Goal: Task Accomplishment & Management: Use online tool/utility

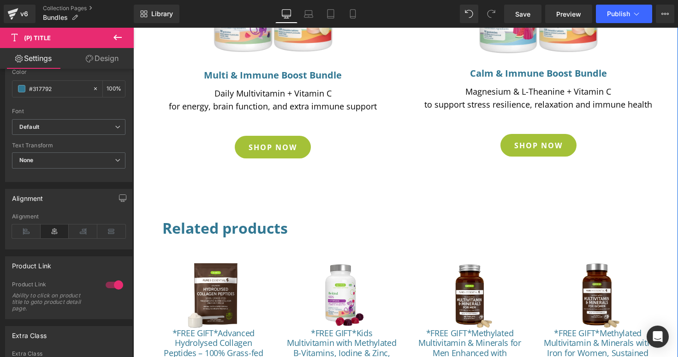
scroll to position [454, 0]
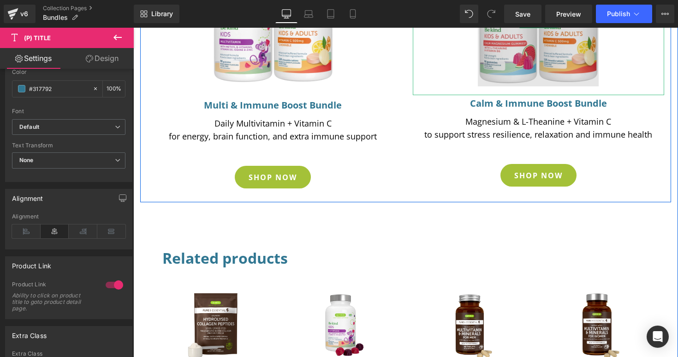
click at [535, 66] on img at bounding box center [538, 22] width 121 height 145
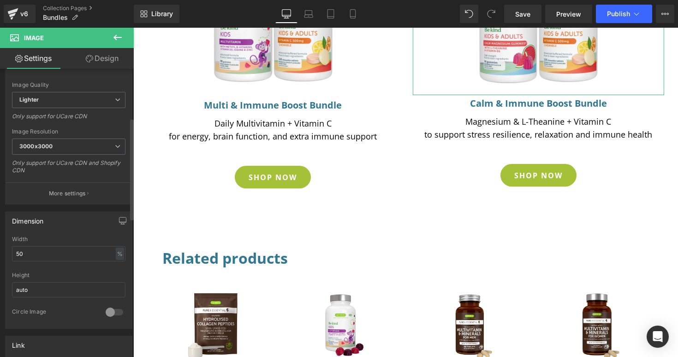
scroll to position [250, 0]
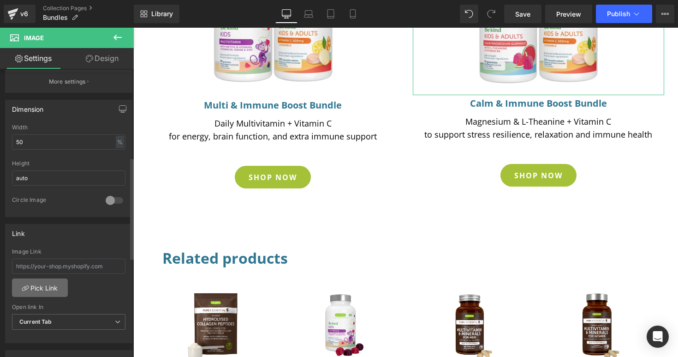
click at [44, 286] on link "Pick Link" at bounding box center [40, 287] width 56 height 18
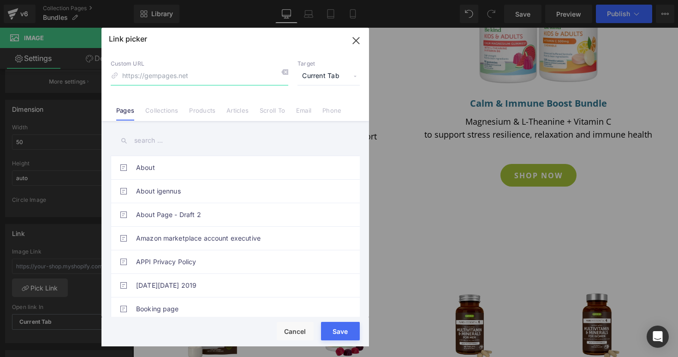
click at [209, 77] on input at bounding box center [200, 76] width 178 height 18
paste input "[URL][DOMAIN_NAME]"
type input "[URL][DOMAIN_NAME]"
click at [340, 327] on button "Save" at bounding box center [340, 331] width 39 height 18
type input "[URL][DOMAIN_NAME]"
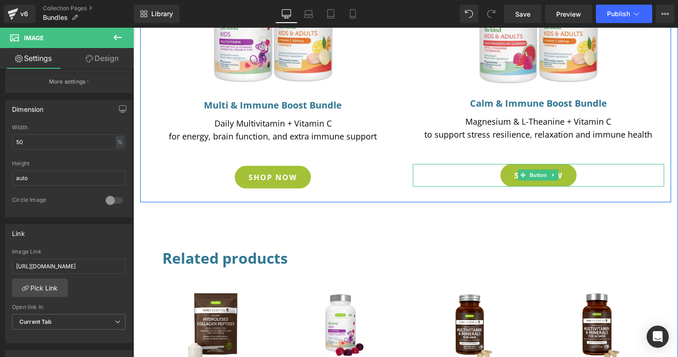
click at [588, 179] on div "SHOP NOW" at bounding box center [538, 175] width 242 height 23
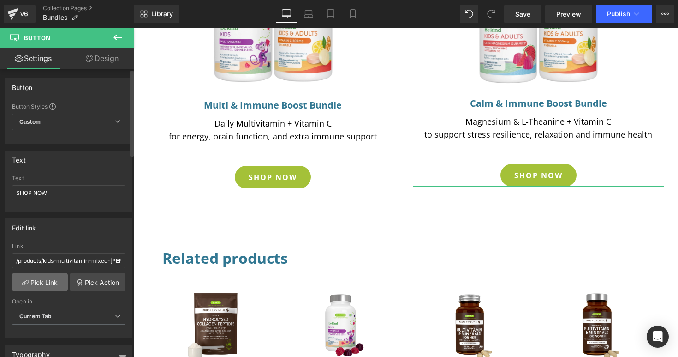
click at [52, 284] on link "Pick Link" at bounding box center [40, 282] width 56 height 18
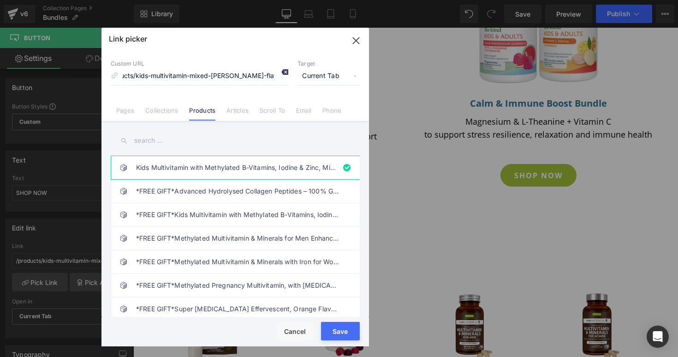
scroll to position [0, 0]
click at [285, 73] on icon at bounding box center [284, 71] width 7 height 7
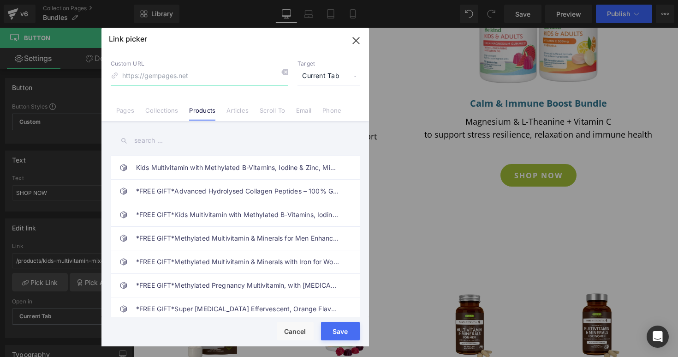
click at [241, 78] on input at bounding box center [200, 76] width 178 height 18
paste input "[URL][DOMAIN_NAME]"
type input "[URL][DOMAIN_NAME]"
click at [336, 330] on button "Save" at bounding box center [340, 331] width 39 height 18
type input "[URL][DOMAIN_NAME]"
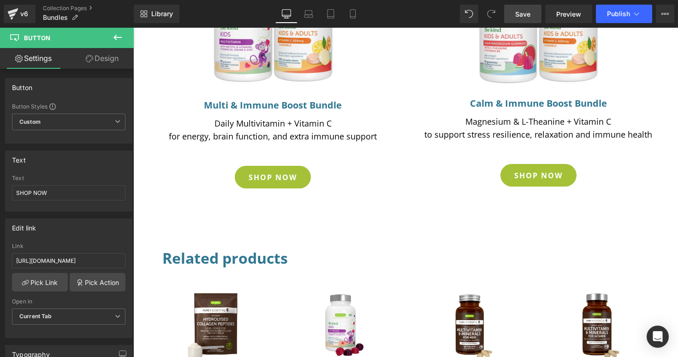
click at [521, 12] on span "Save" at bounding box center [522, 14] width 15 height 10
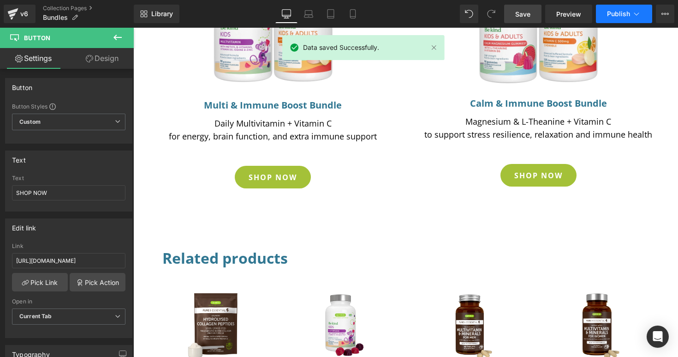
click at [608, 16] on span "Publish" at bounding box center [618, 13] width 23 height 7
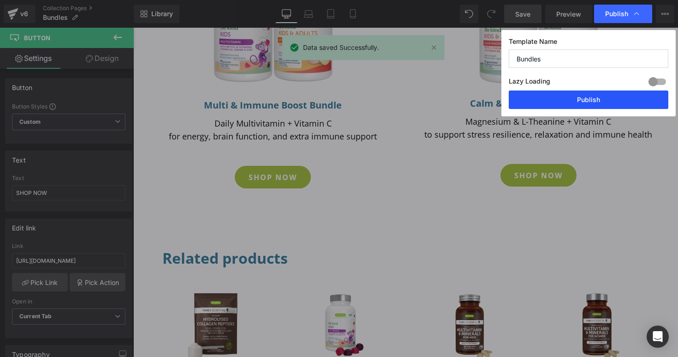
drag, startPoint x: 597, startPoint y: 101, endPoint x: 464, endPoint y: 73, distance: 136.3
click at [597, 101] on button "Publish" at bounding box center [589, 99] width 160 height 18
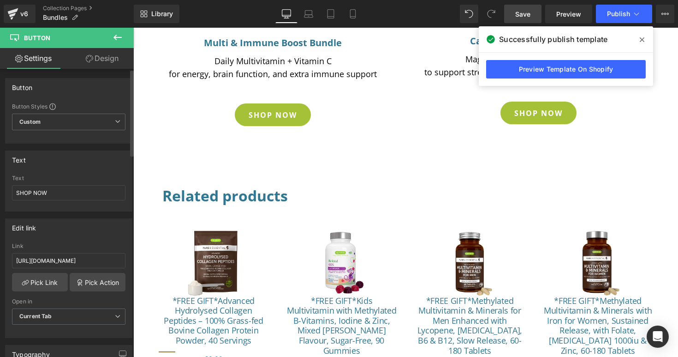
scroll to position [720, 0]
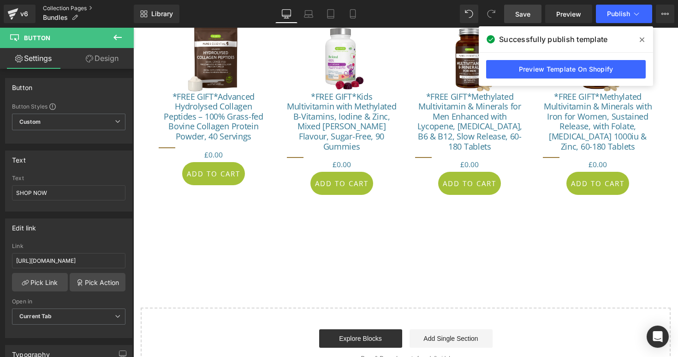
click at [57, 9] on link "Collection Pages" at bounding box center [88, 8] width 91 height 7
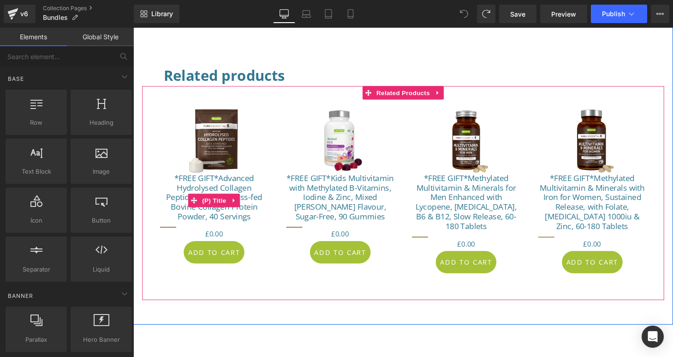
click at [222, 189] on link "*FREE GIFT*Advanced Hydrolysed Collagen Peptides – 100% Grass-fed Bovine Collag…" at bounding box center [217, 203] width 112 height 50
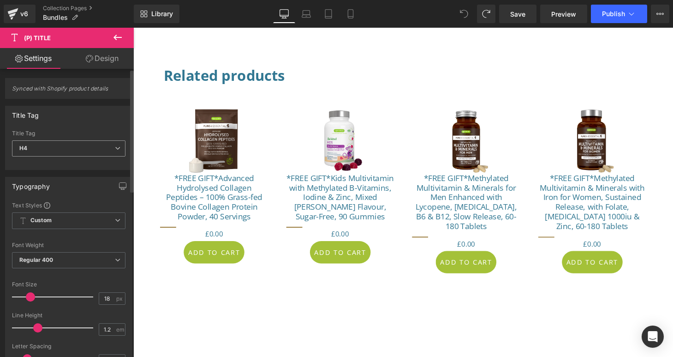
click at [84, 149] on span "H4" at bounding box center [68, 148] width 113 height 16
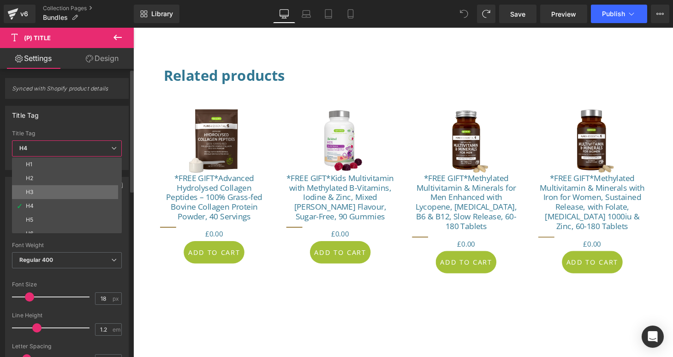
click at [37, 190] on li "H3" at bounding box center [69, 192] width 114 height 14
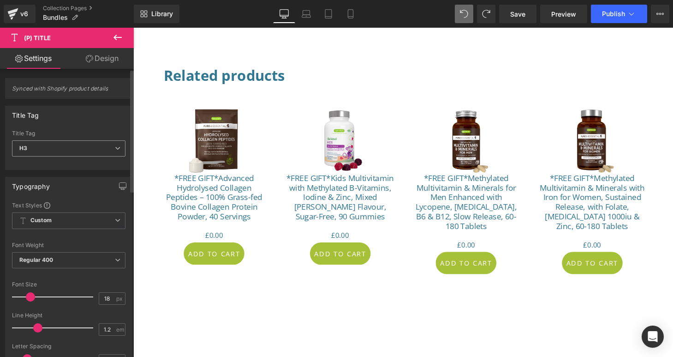
click at [82, 148] on span "H3" at bounding box center [68, 148] width 113 height 16
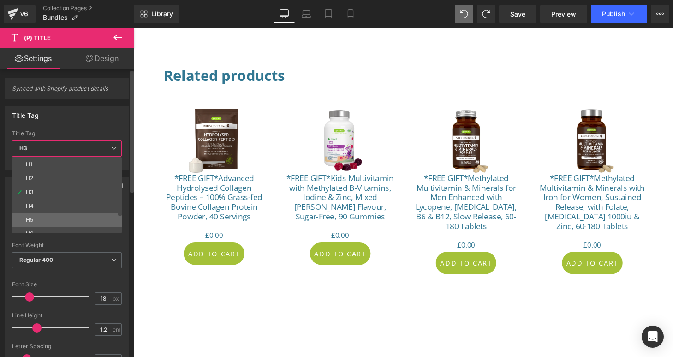
click at [42, 215] on li "H5" at bounding box center [69, 220] width 114 height 14
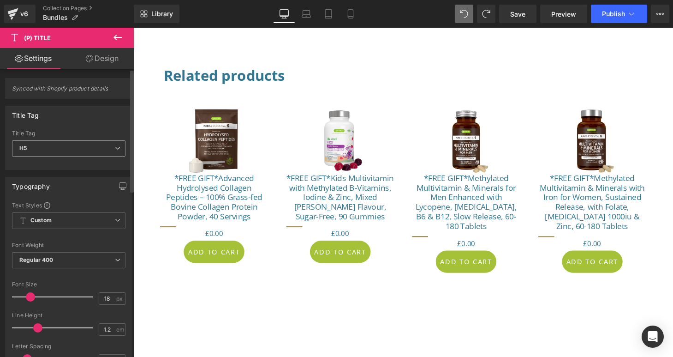
click at [80, 149] on span "H5" at bounding box center [68, 148] width 113 height 16
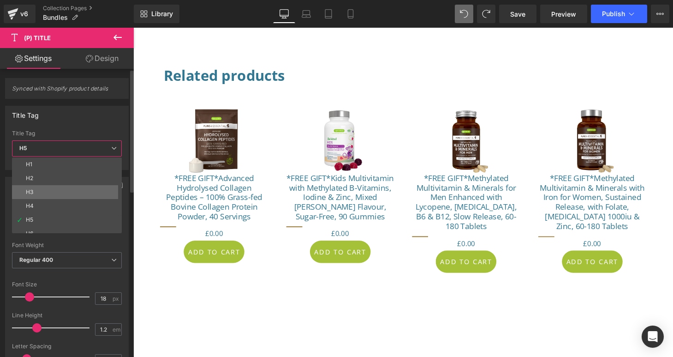
click at [50, 187] on li "H3" at bounding box center [69, 192] width 114 height 14
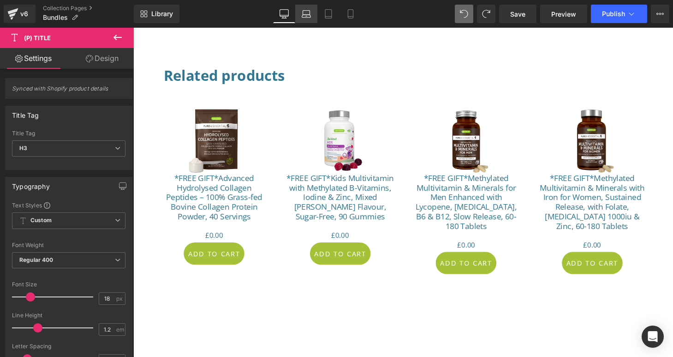
click at [311, 15] on link "Laptop" at bounding box center [306, 14] width 22 height 18
type input "100"
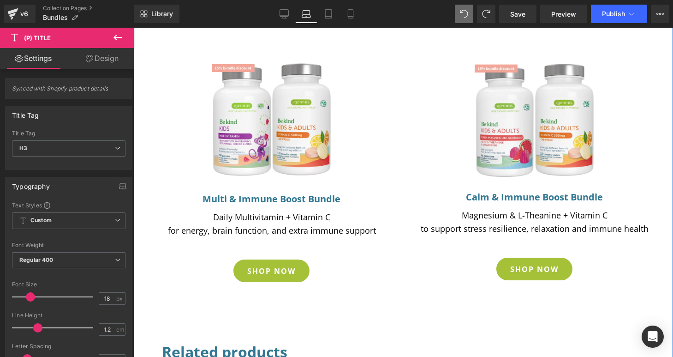
scroll to position [309, 0]
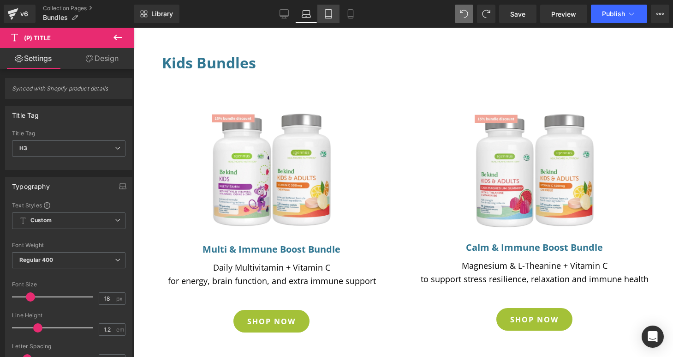
click at [327, 18] on icon at bounding box center [328, 14] width 6 height 9
type input "15"
type input "100"
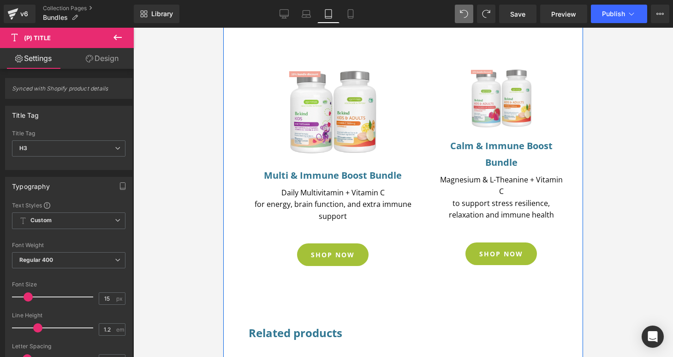
scroll to position [296, 0]
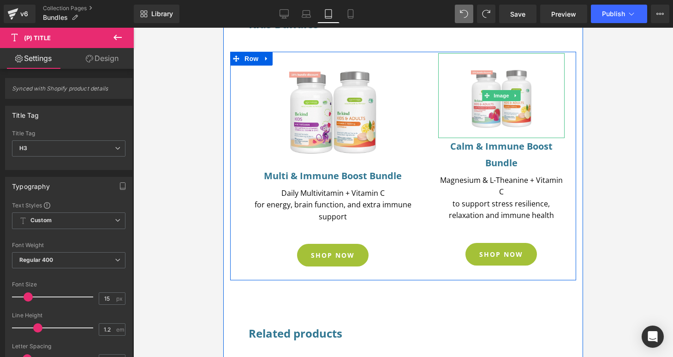
click at [460, 119] on link at bounding box center [501, 95] width 121 height 85
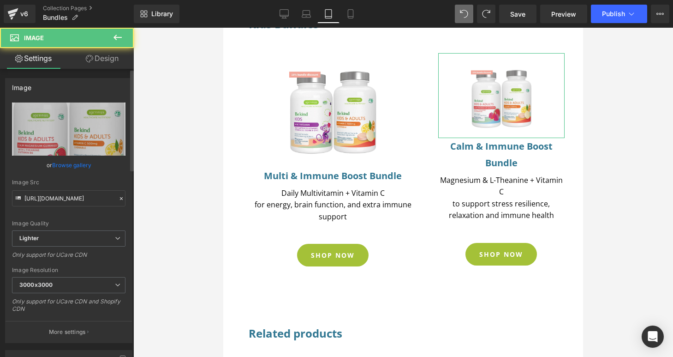
scroll to position [174, 0]
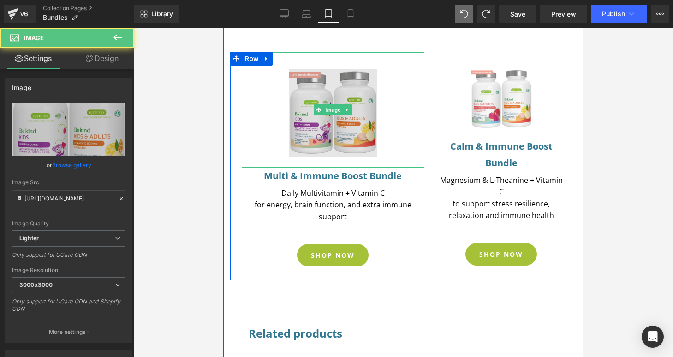
click at [312, 129] on img at bounding box center [333, 109] width 88 height 115
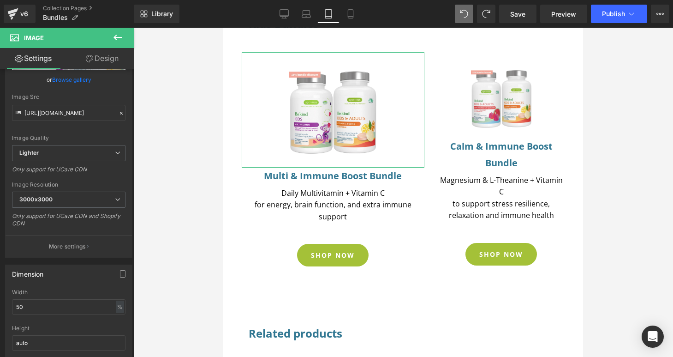
scroll to position [87, 0]
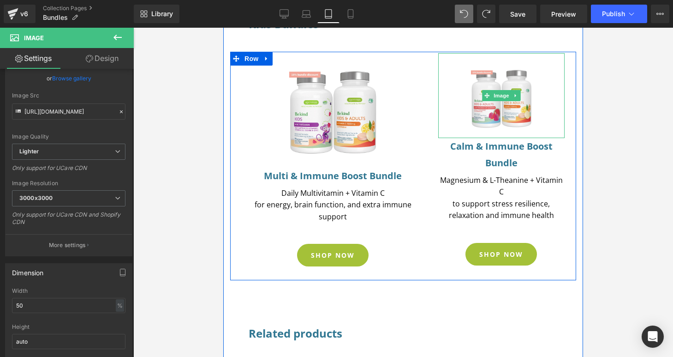
click at [466, 110] on link at bounding box center [501, 95] width 121 height 85
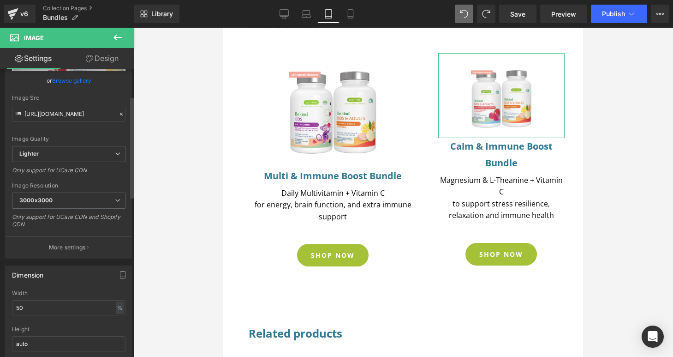
scroll to position [93, 0]
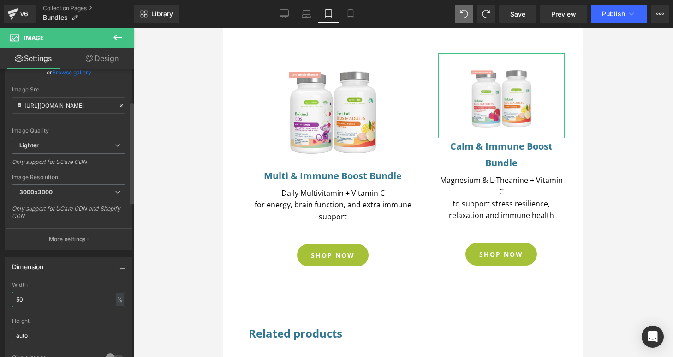
click at [42, 297] on input "50" at bounding box center [68, 299] width 113 height 15
type input "5"
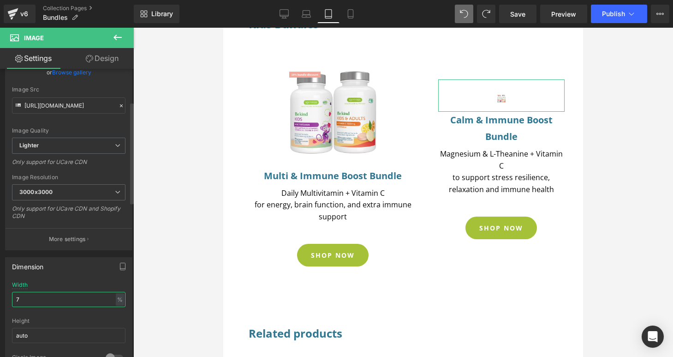
type input "70"
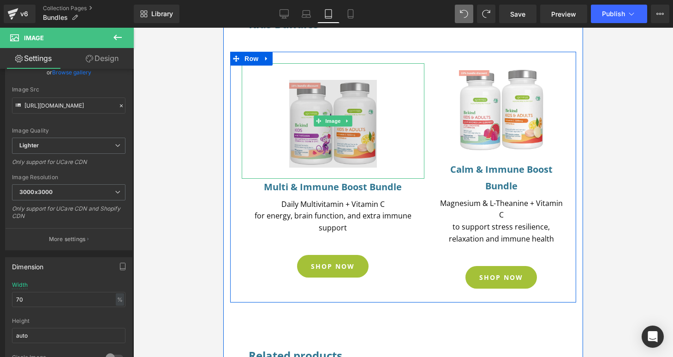
click at [353, 72] on img at bounding box center [333, 120] width 88 height 115
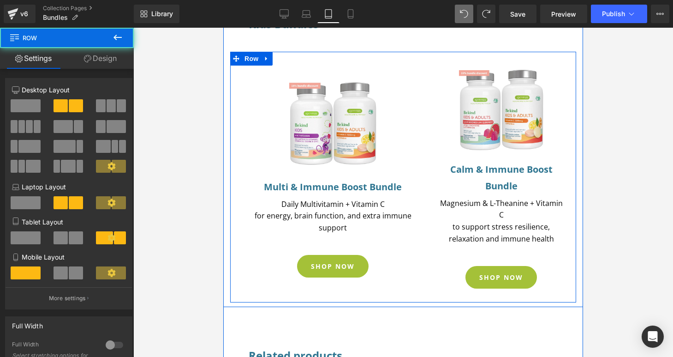
click at [424, 238] on div "Image Multi & Immune Boost Bundle Heading Daily Multivitamin + Vitamin C for en…" at bounding box center [333, 174] width 197 height 245
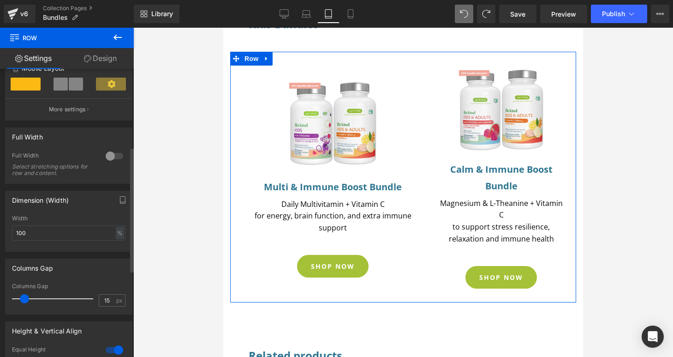
scroll to position [191, 0]
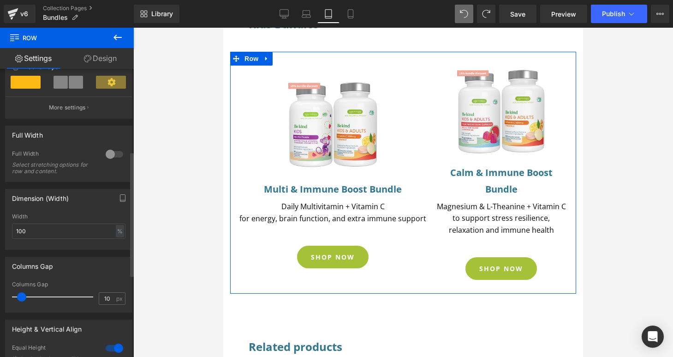
type input "11"
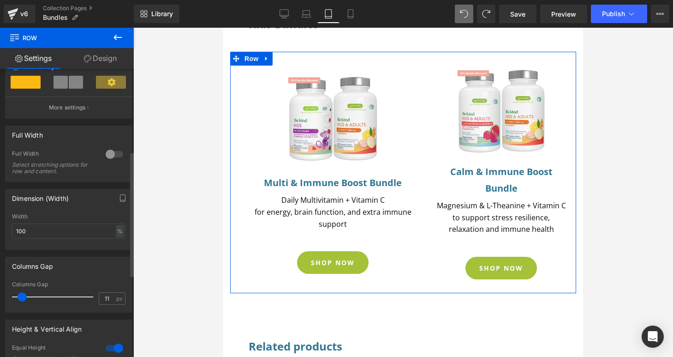
click at [21, 298] on span at bounding box center [22, 296] width 9 height 9
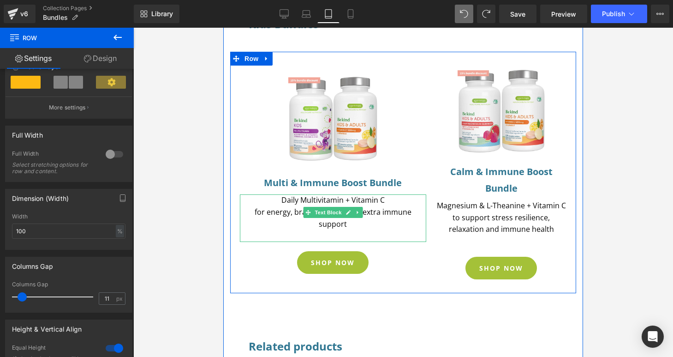
click at [251, 232] on p "To enrich screen reader interactions, please activate Accessibility in Grammarl…" at bounding box center [333, 236] width 186 height 12
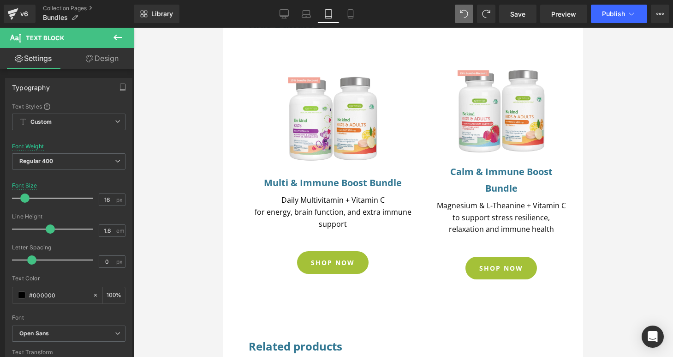
click at [100, 56] on link "Design" at bounding box center [102, 58] width 67 height 21
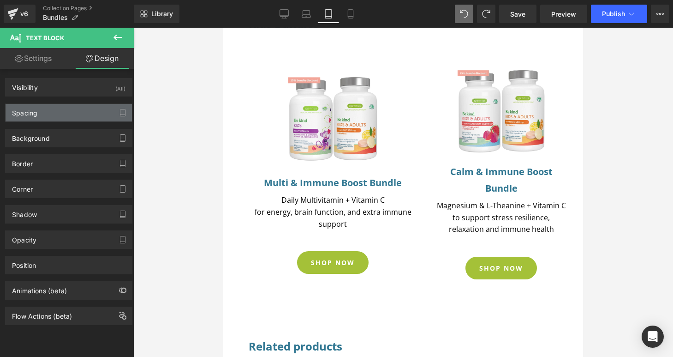
click at [55, 113] on div "Spacing" at bounding box center [69, 113] width 126 height 18
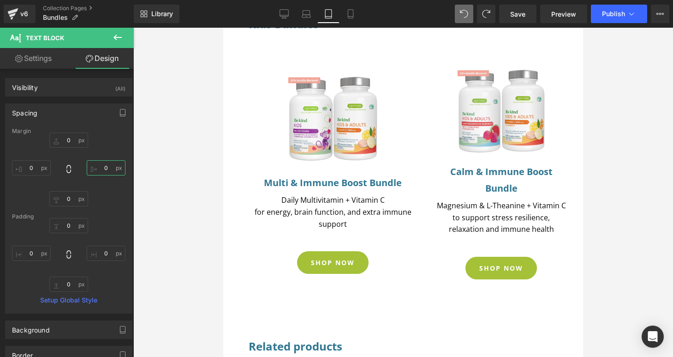
click at [103, 169] on input "0" at bounding box center [106, 167] width 39 height 15
type input "20"
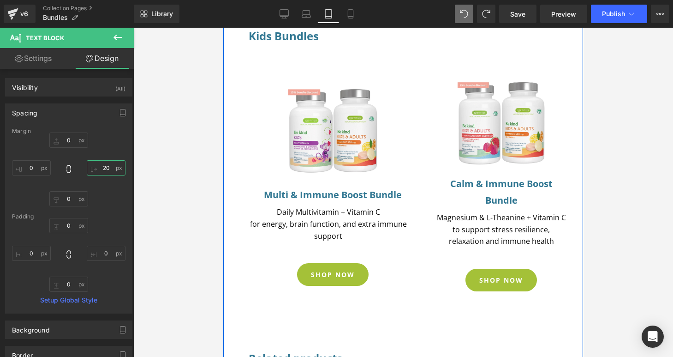
scroll to position [285, 0]
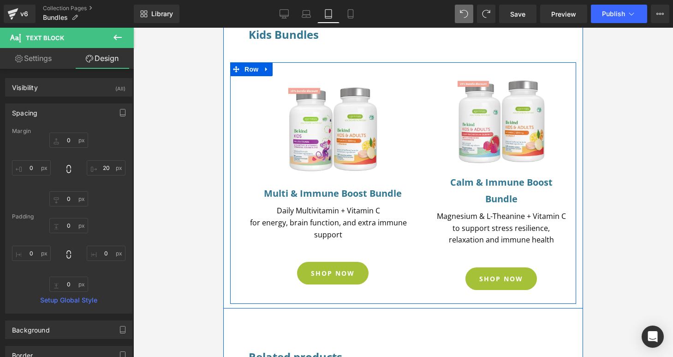
click at [235, 157] on div "Image Multi & Immune Boost Bundle Heading Daily Multivitamin + Vitamin C for en…" at bounding box center [333, 181] width 197 height 236
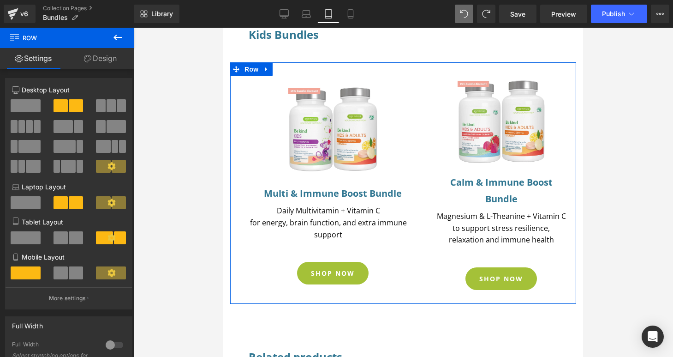
click at [106, 63] on link "Design" at bounding box center [100, 58] width 67 height 21
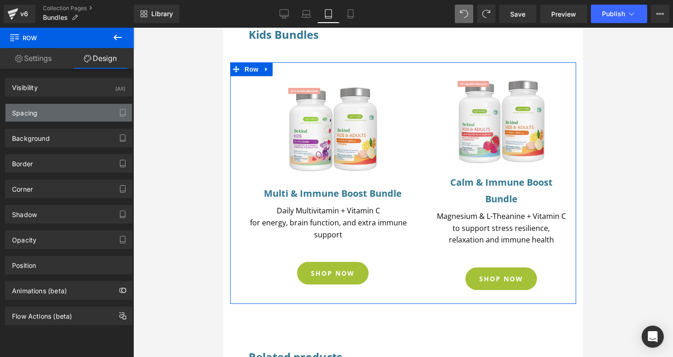
click at [62, 116] on div "Spacing" at bounding box center [69, 113] width 126 height 18
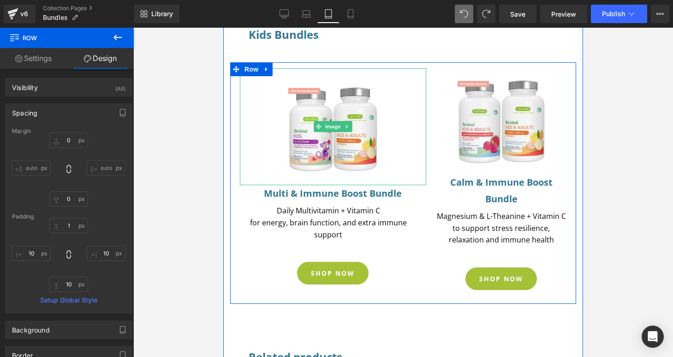
click at [404, 125] on link at bounding box center [333, 126] width 179 height 117
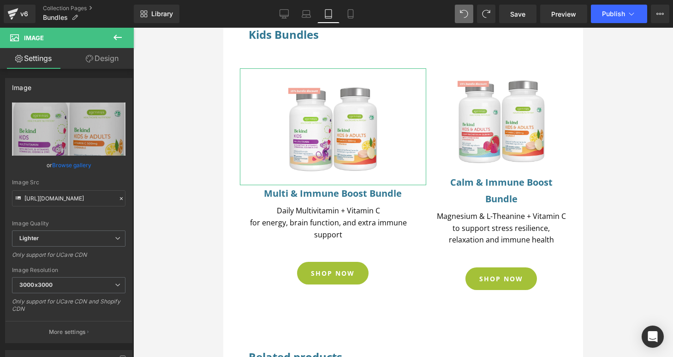
click at [96, 58] on link "Design" at bounding box center [102, 58] width 67 height 21
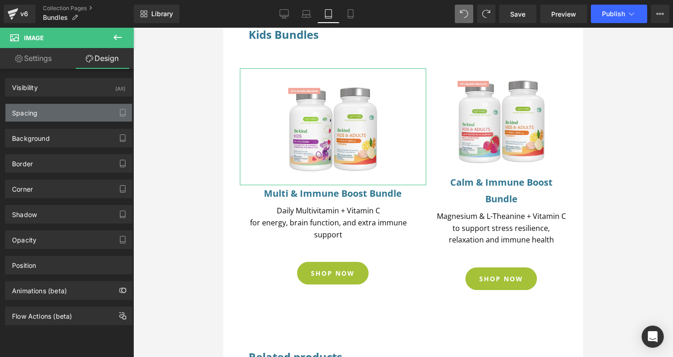
click at [60, 118] on div "Spacing" at bounding box center [69, 113] width 126 height 18
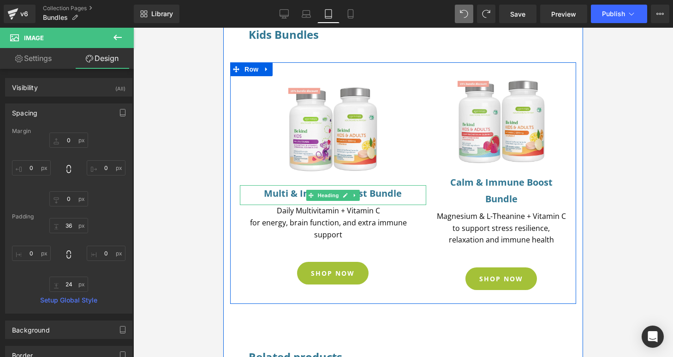
click at [403, 196] on h4 "Multi & Immune Boost Bundle" at bounding box center [333, 193] width 179 height 17
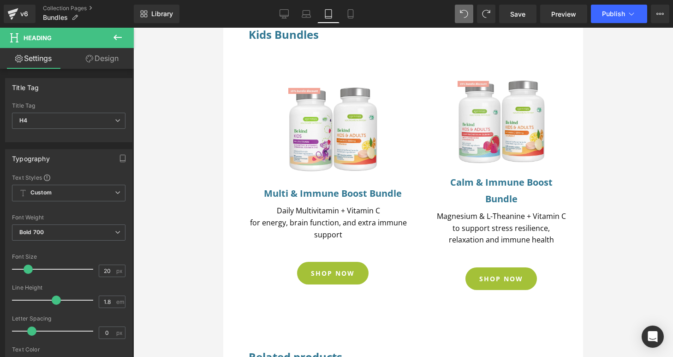
click at [99, 61] on link "Design" at bounding box center [102, 58] width 67 height 21
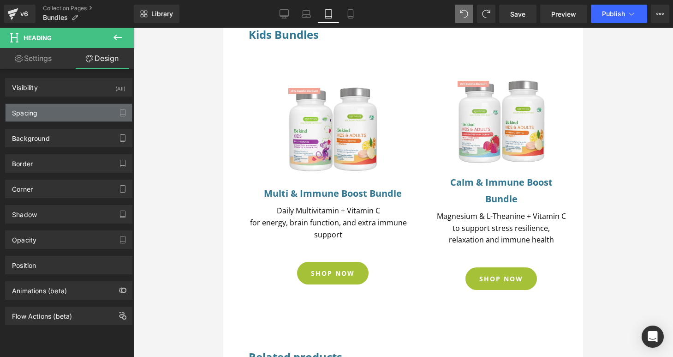
click at [66, 114] on div "Spacing" at bounding box center [69, 113] width 126 height 18
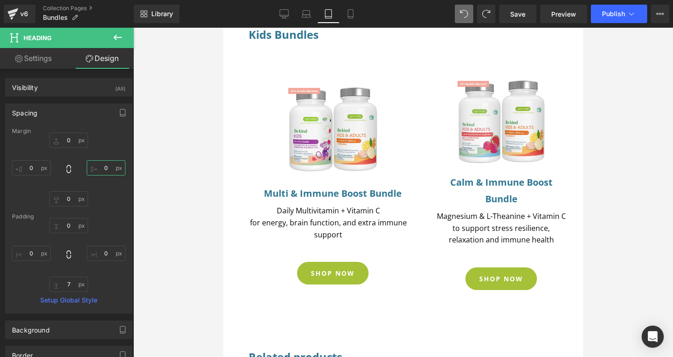
click at [107, 172] on input "0" at bounding box center [106, 167] width 39 height 15
type input "2"
type input "30"
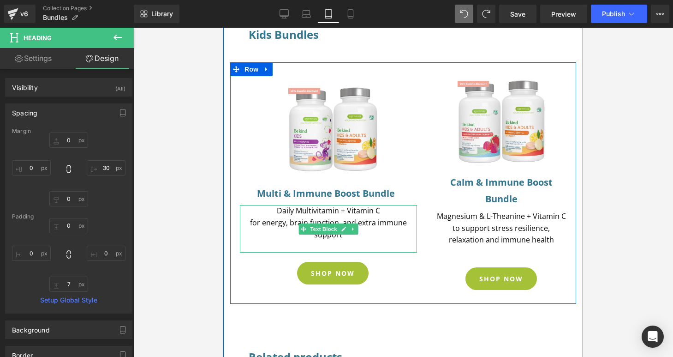
click at [328, 213] on p "Daily Multivitamin + Vitamin C" at bounding box center [328, 211] width 177 height 12
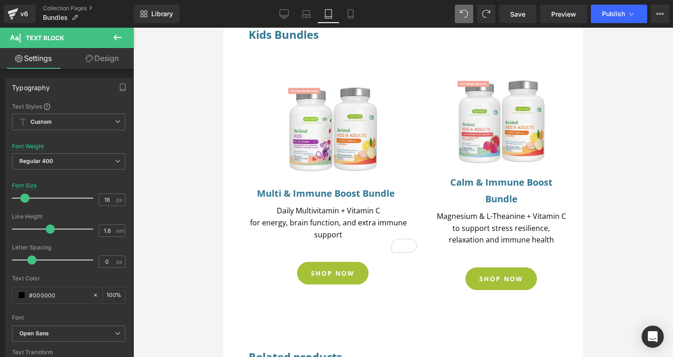
click at [98, 62] on link "Design" at bounding box center [102, 58] width 67 height 21
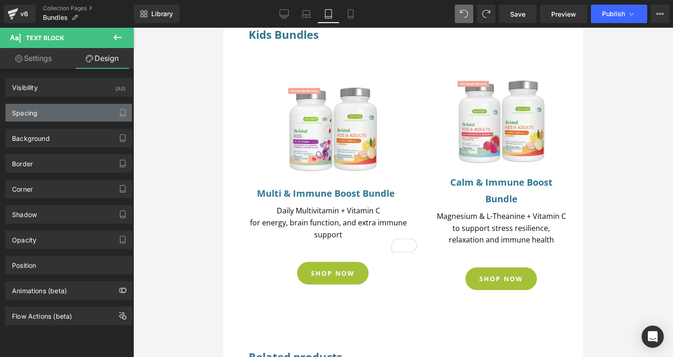
click at [78, 116] on div "Spacing" at bounding box center [69, 113] width 126 height 18
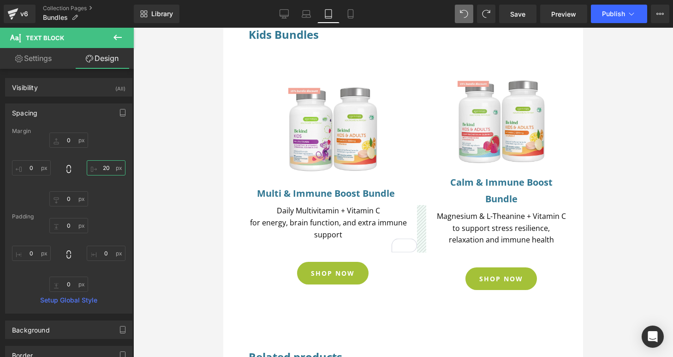
click at [103, 167] on input "20" at bounding box center [106, 167] width 39 height 15
type input "30"
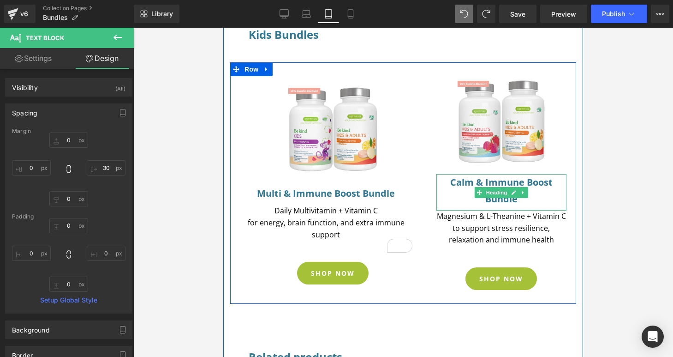
click at [457, 203] on h4 "Calm & Immune Boost Bundle" at bounding box center [501, 190] width 125 height 33
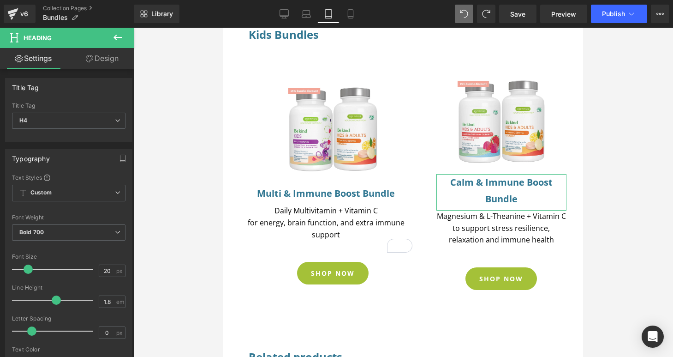
click at [103, 58] on link "Design" at bounding box center [102, 58] width 67 height 21
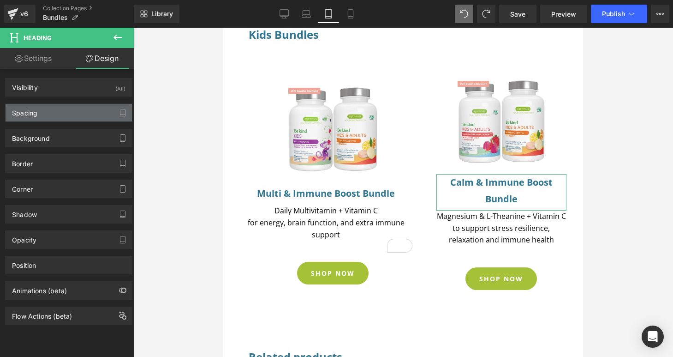
click at [61, 114] on div "Spacing" at bounding box center [69, 113] width 126 height 18
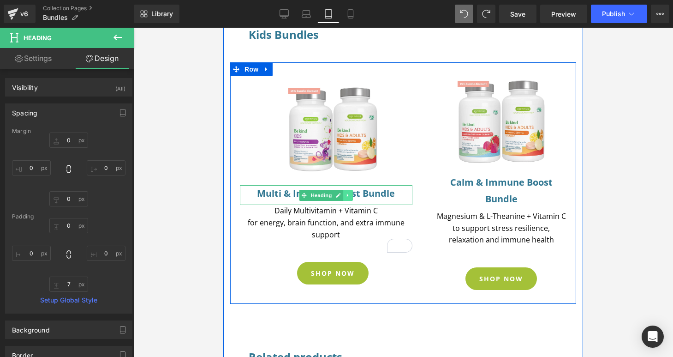
click at [346, 195] on icon at bounding box center [348, 195] width 5 height 6
click at [341, 197] on icon at bounding box center [343, 195] width 5 height 6
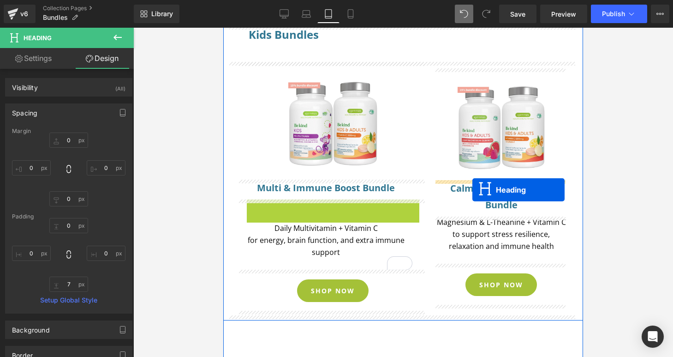
drag, startPoint x: 300, startPoint y: 209, endPoint x: 472, endPoint y: 189, distance: 173.7
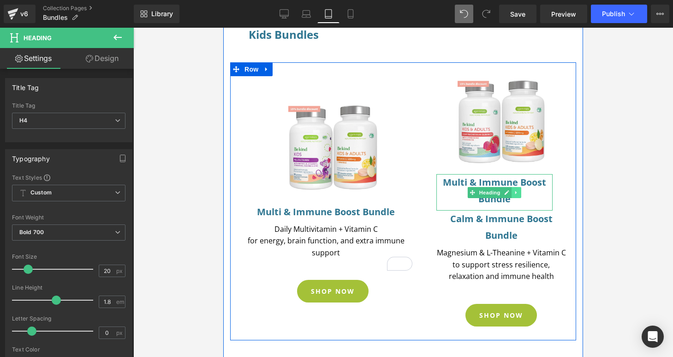
click at [517, 193] on link at bounding box center [517, 192] width 10 height 11
click at [519, 193] on icon at bounding box center [521, 193] width 5 height 6
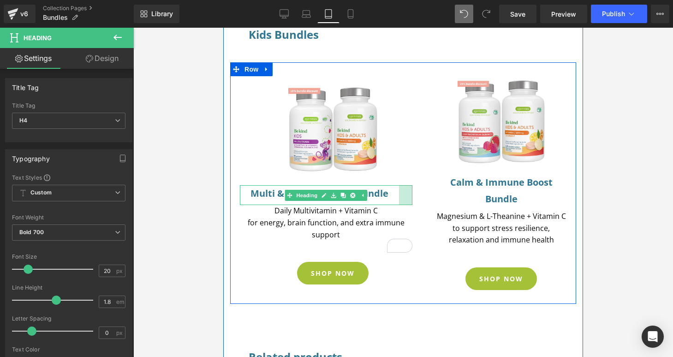
drag, startPoint x: 408, startPoint y: 193, endPoint x: 395, endPoint y: 192, distance: 13.4
click at [395, 192] on div "Multi & Immune Boost Bundle Heading" at bounding box center [326, 195] width 173 height 20
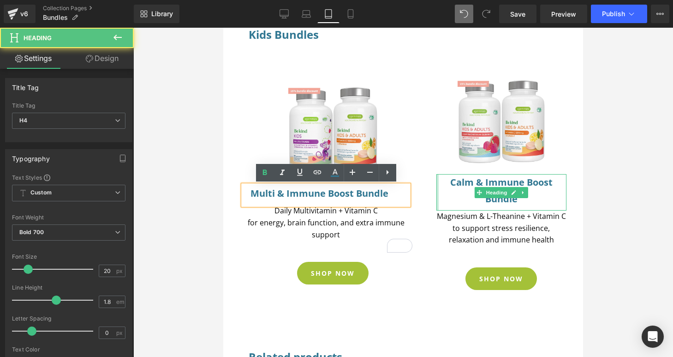
drag, startPoint x: 434, startPoint y: 192, endPoint x: 423, endPoint y: 192, distance: 10.6
click at [423, 192] on div "Image Multi & Immune Boost Bundle Heading Daily Multivitamin + Vitamin C for en…" at bounding box center [403, 182] width 346 height 241
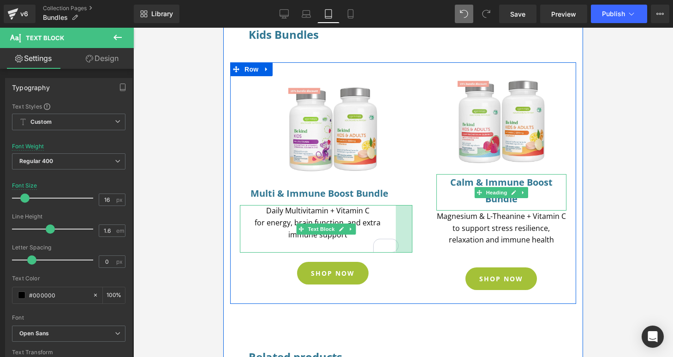
drag, startPoint x: 407, startPoint y: 219, endPoint x: 391, endPoint y: 218, distance: 16.6
click at [391, 218] on div "Daily Multivitamin + Vitamin C for energy, brain function, and extra immune sup…" at bounding box center [326, 228] width 173 height 47
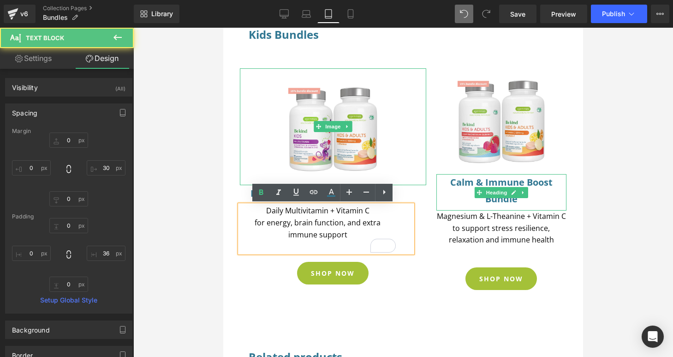
click at [381, 137] on link at bounding box center [333, 126] width 179 height 117
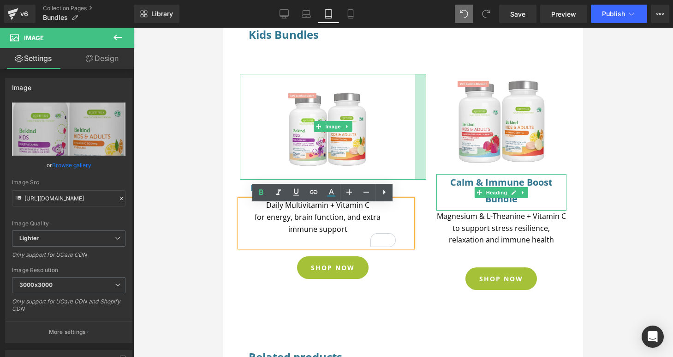
drag, startPoint x: 421, startPoint y: 137, endPoint x: 410, endPoint y: 136, distance: 11.1
click at [410, 136] on div "Image" at bounding box center [333, 127] width 186 height 106
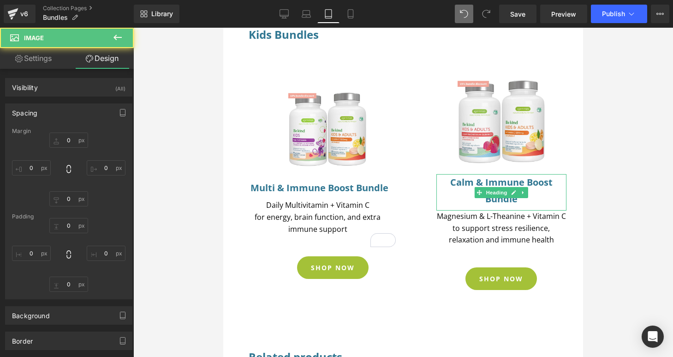
type input "0"
type input "36"
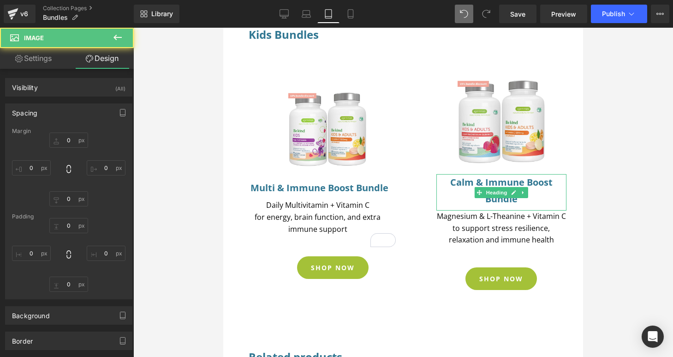
type input "24"
type input "0"
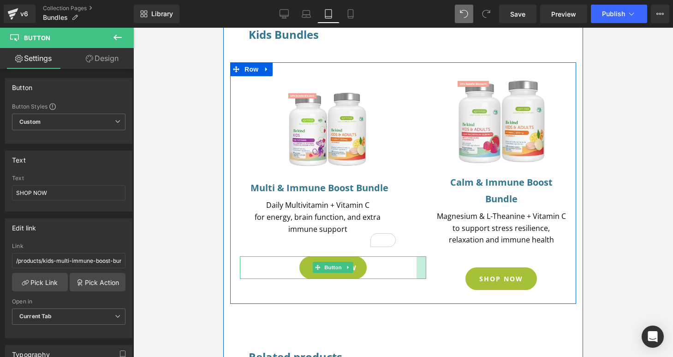
drag, startPoint x: 422, startPoint y: 267, endPoint x: 426, endPoint y: 265, distance: 4.7
click at [426, 265] on div "Image Multi & Immune Boost Bundle Heading Daily Multivitamin + Vitamin C for en…" at bounding box center [333, 181] width 197 height 236
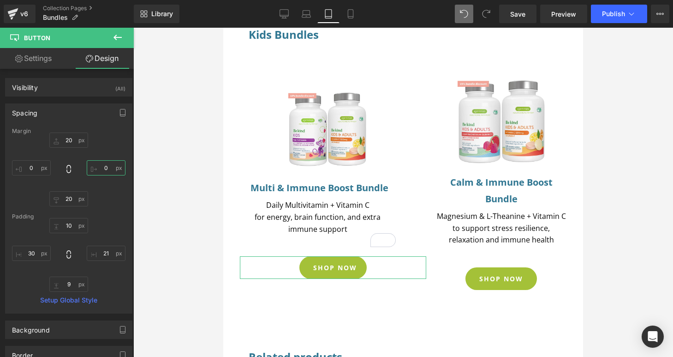
click at [106, 167] on input "0" at bounding box center [106, 167] width 39 height 15
type input "40"
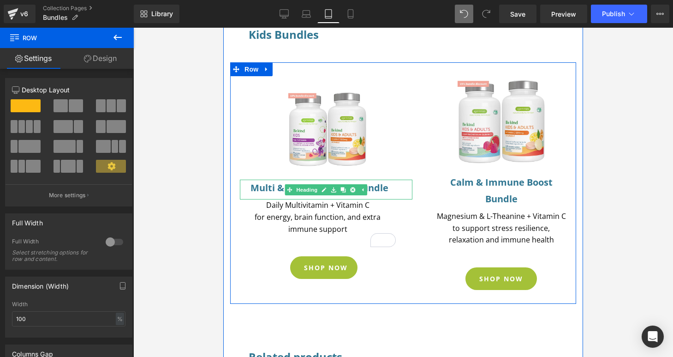
click at [378, 189] on h4 "Multi & Immune Boost Bundle" at bounding box center [319, 187] width 152 height 17
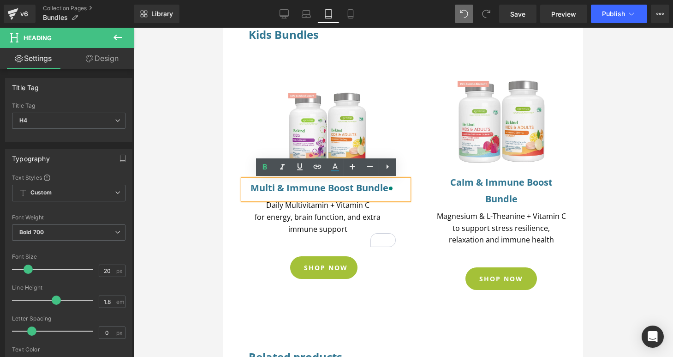
click at [353, 188] on h4 "Multi & Immune Boost Bundle" at bounding box center [319, 187] width 152 height 17
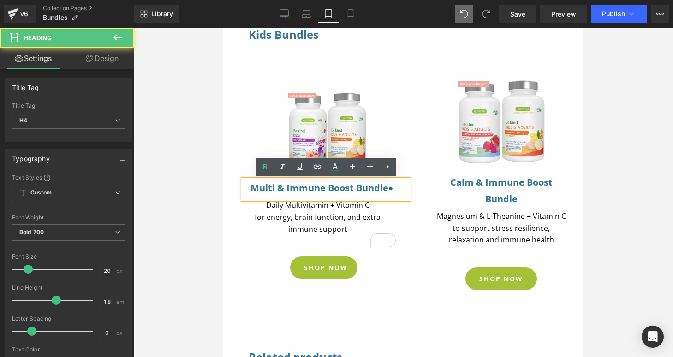
scroll to position [277, 0]
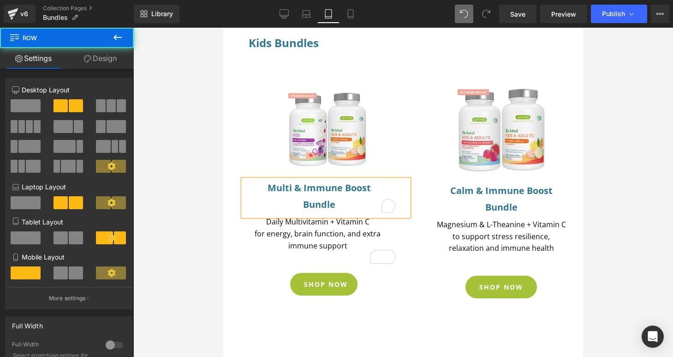
click at [409, 284] on div "Image Multi & Immune Boost Bundle Heading Daily Multivitamin + Vitamin C for en…" at bounding box center [333, 189] width 197 height 236
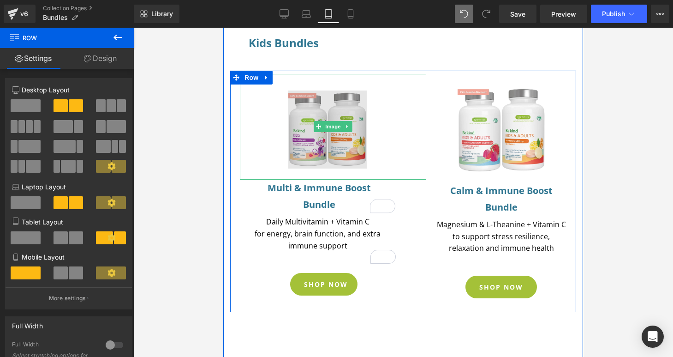
click at [354, 134] on img at bounding box center [332, 127] width 89 height 106
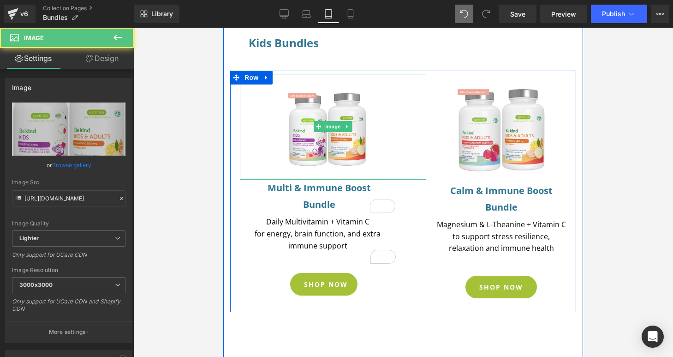
click at [393, 137] on link at bounding box center [333, 127] width 179 height 106
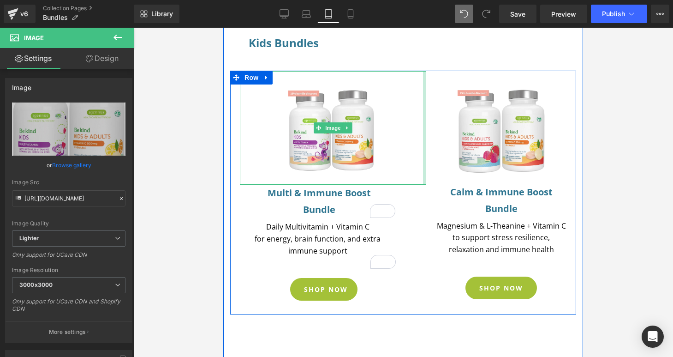
click at [413, 138] on div "Image" at bounding box center [333, 128] width 186 height 114
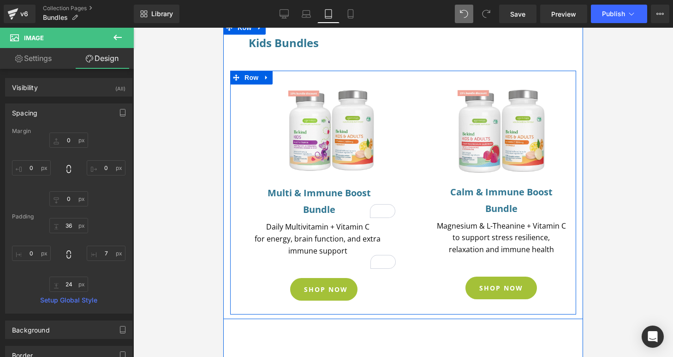
click at [414, 291] on div "Image Multi & Immune Boost Bundle Heading Daily Multivitamin + Vitamin C for en…" at bounding box center [333, 190] width 197 height 238
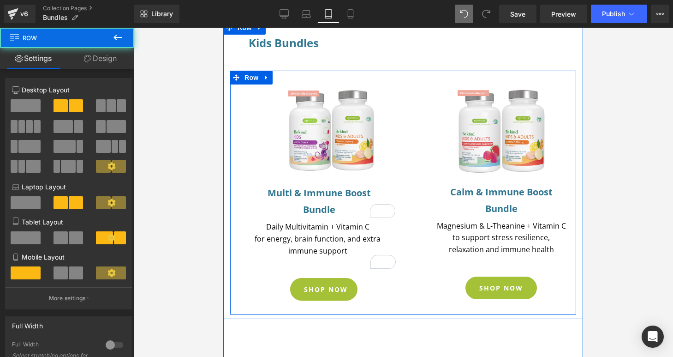
click at [409, 293] on div "Image Multi & Immune Boost Bundle Heading Daily Multivitamin + Vitamin C for en…" at bounding box center [333, 190] width 197 height 238
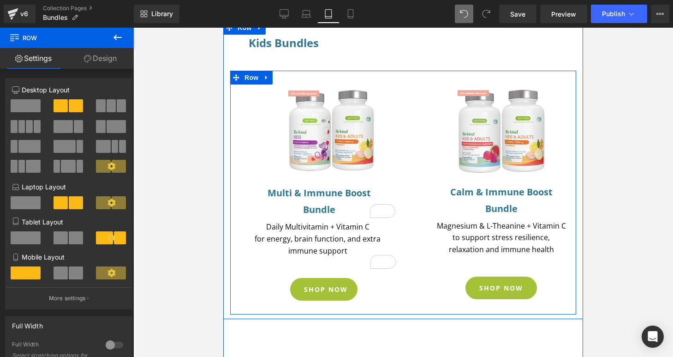
click at [419, 190] on div "Image Multi & Immune Boost Bundle Heading Daily Multivitamin + Vitamin C for en…" at bounding box center [333, 190] width 197 height 238
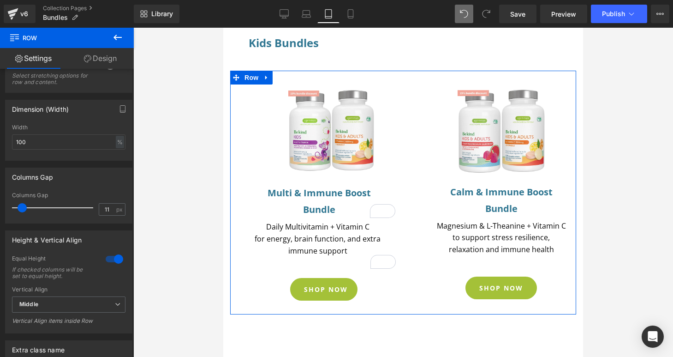
scroll to position [320, 0]
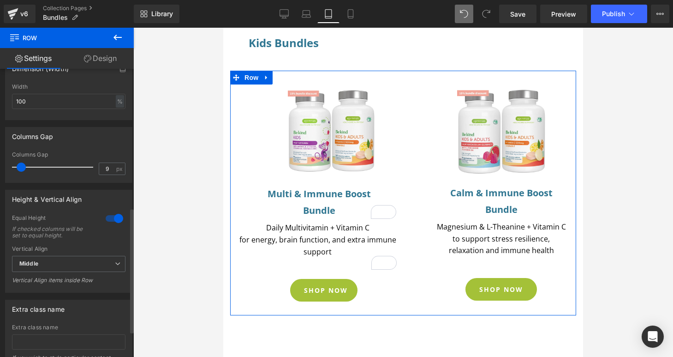
type input "10"
click at [18, 167] on span at bounding box center [21, 166] width 9 height 9
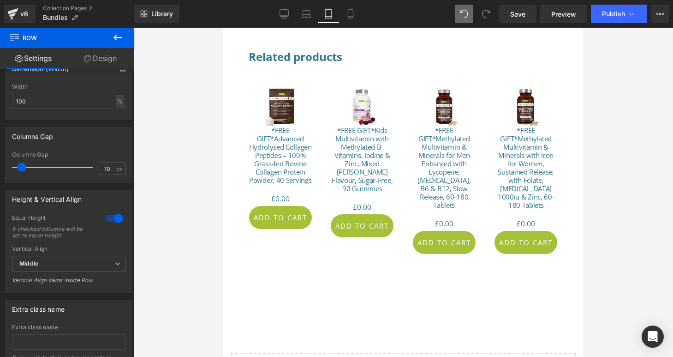
scroll to position [587, 0]
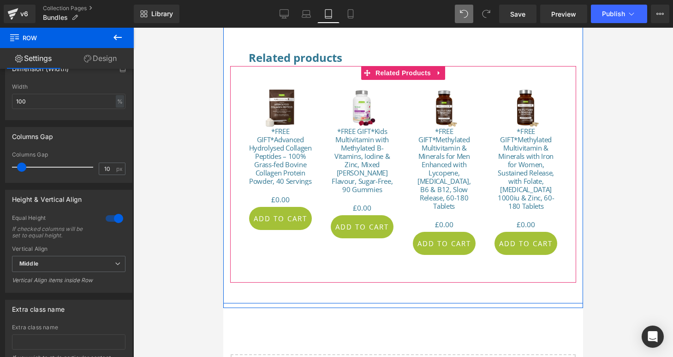
click at [398, 103] on div "Sale Off (P) Image *FREE GIFT*Kids Multivitamin with Methylated B-Vitamins, Iod…" at bounding box center [363, 163] width 82 height 167
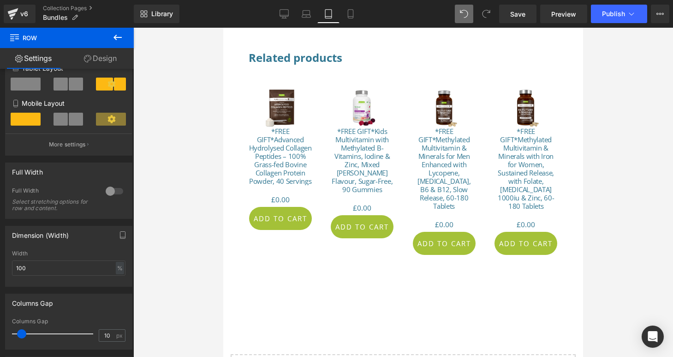
scroll to position [151, 0]
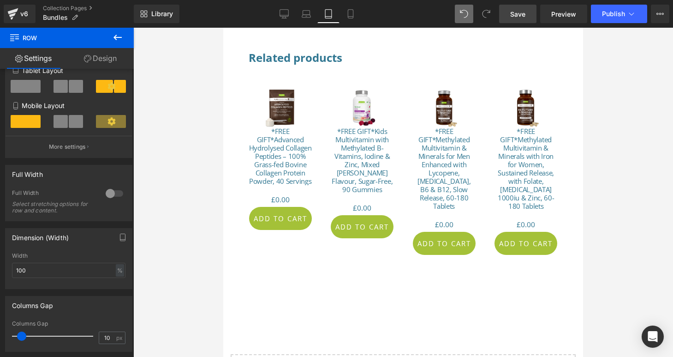
click at [521, 18] on span "Save" at bounding box center [517, 14] width 15 height 10
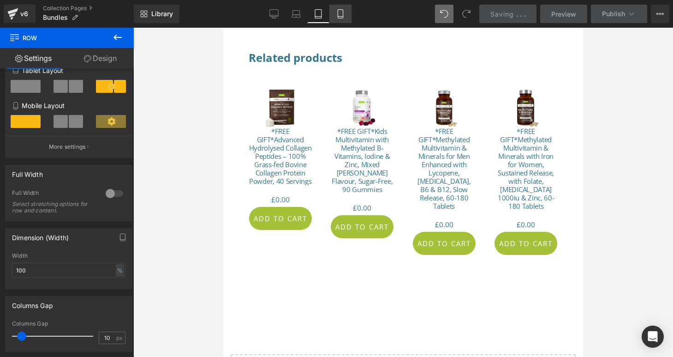
click at [340, 17] on icon at bounding box center [340, 17] width 5 height 0
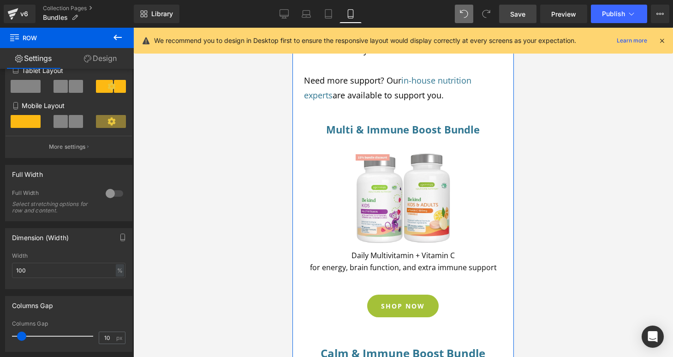
scroll to position [0, 0]
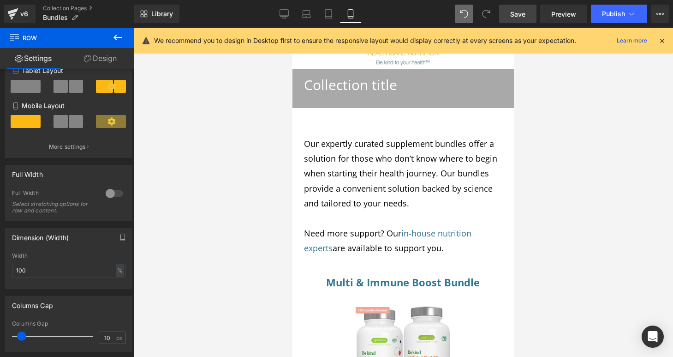
click at [523, 11] on span "Save" at bounding box center [517, 14] width 15 height 10
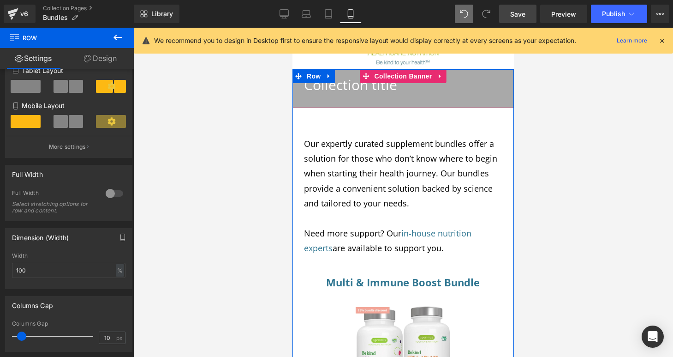
click at [445, 99] on span "Collection title Collection Title" at bounding box center [402, 89] width 221 height 30
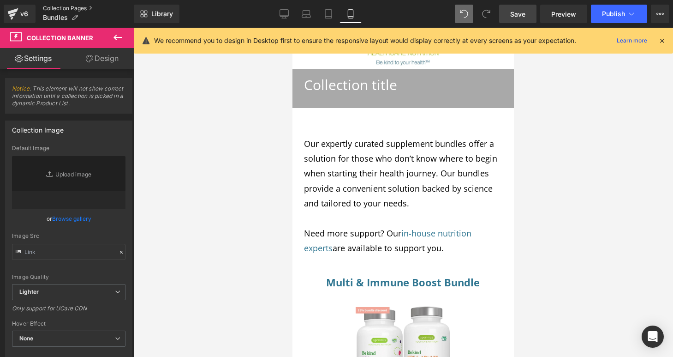
click at [77, 8] on link "Collection Pages" at bounding box center [88, 8] width 91 height 7
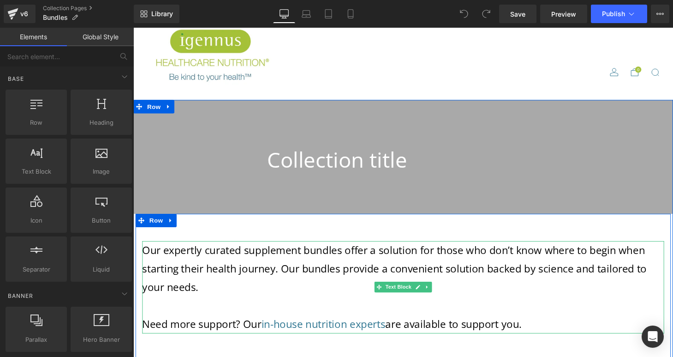
scroll to position [18, 0]
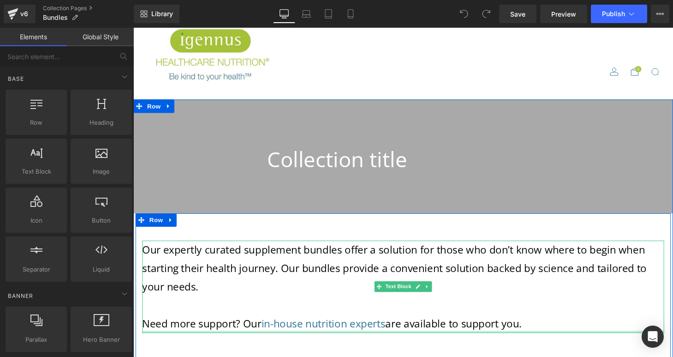
click at [546, 336] on p "Need more support? Our in-house nutrition experts are available to support you." at bounding box center [413, 333] width 540 height 19
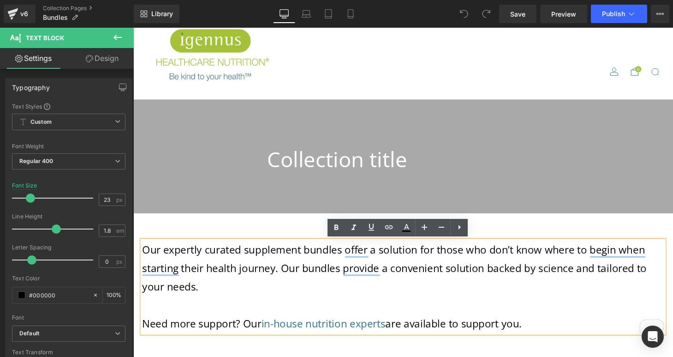
drag, startPoint x: 545, startPoint y: 334, endPoint x: 140, endPoint y: 255, distance: 412.6
click at [143, 255] on div "Our expertly curated supplement bundles offer a solution for those who don’t kn…" at bounding box center [413, 295] width 540 height 95
copy div "Our expertly curated supplement bundles offer a solution for those who don’t kn…"
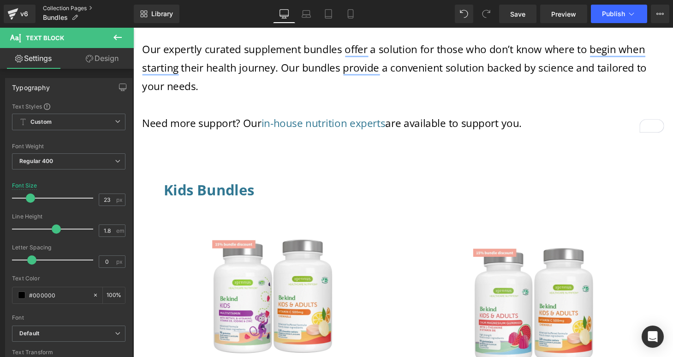
scroll to position [278, 0]
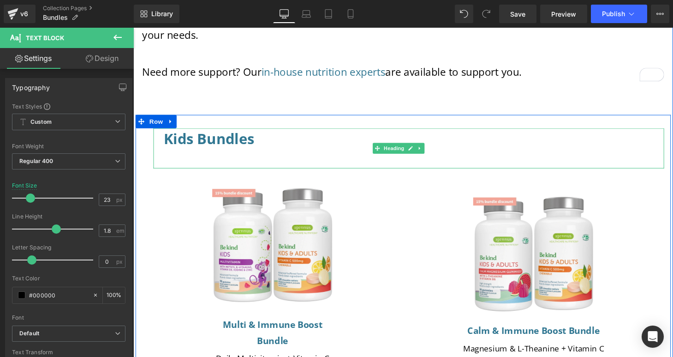
click at [242, 159] on div "Kids Bundles" at bounding box center [418, 152] width 507 height 42
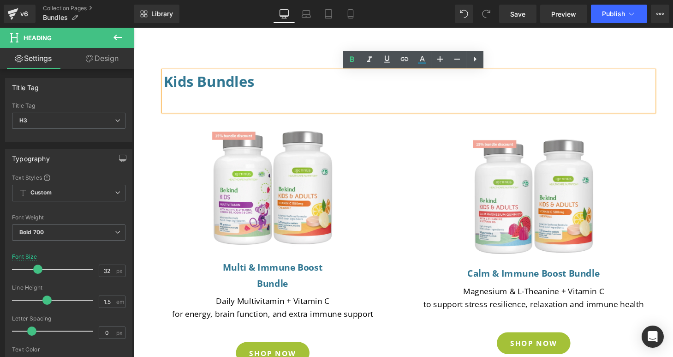
scroll to position [337, 0]
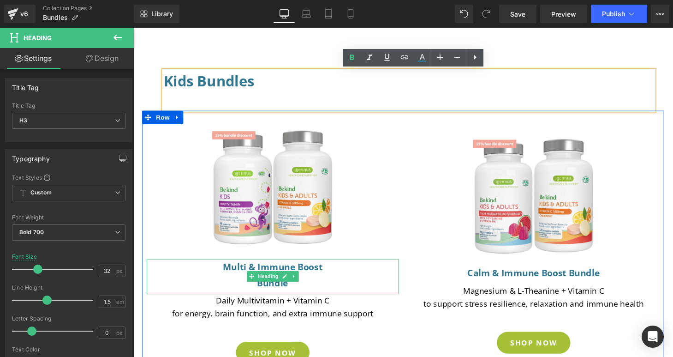
click at [259, 294] on h4 "Multi & Immune Boost Bundle" at bounding box center [277, 283] width 250 height 33
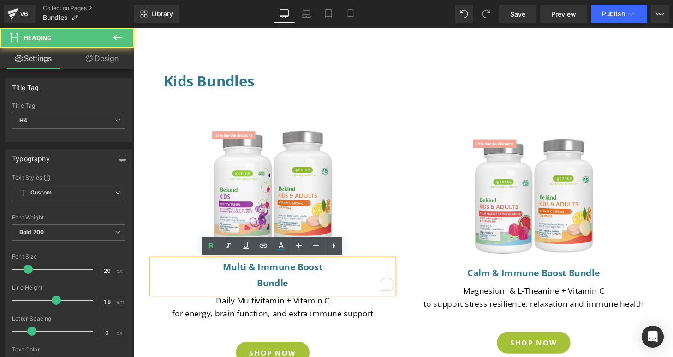
click at [258, 294] on h4 "Multi & Immune Boost Bundle" at bounding box center [277, 283] width 250 height 33
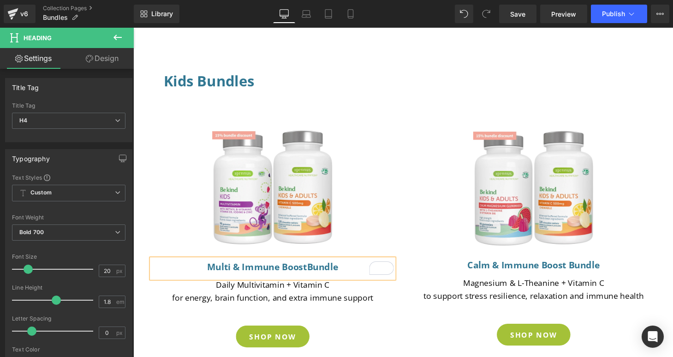
click at [443, 328] on div "Image Calm & Immune Boost Bundle Heading Magnesium & L-Theanine + Vitamin C to …" at bounding box center [547, 241] width 270 height 254
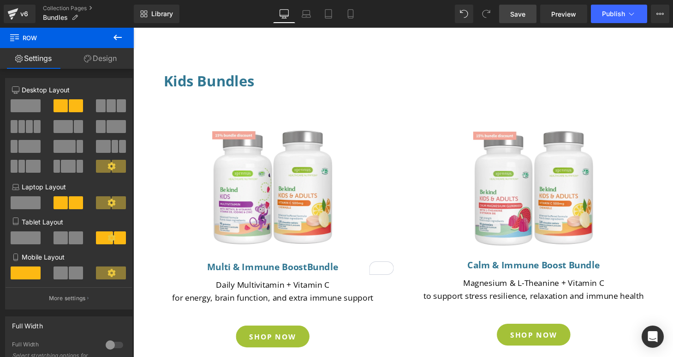
click at [520, 12] on span "Save" at bounding box center [517, 14] width 15 height 10
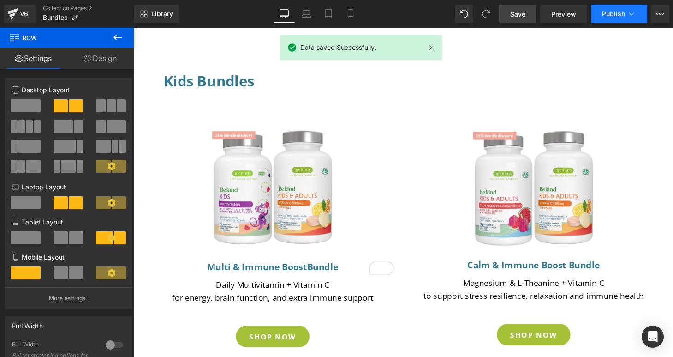
click at [601, 18] on button "Publish" at bounding box center [619, 14] width 56 height 18
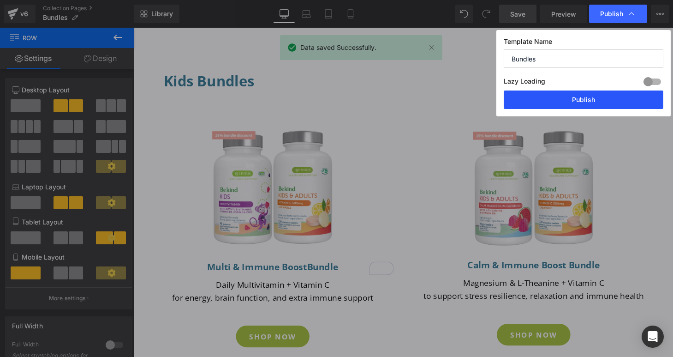
click at [584, 101] on button "Publish" at bounding box center [584, 99] width 160 height 18
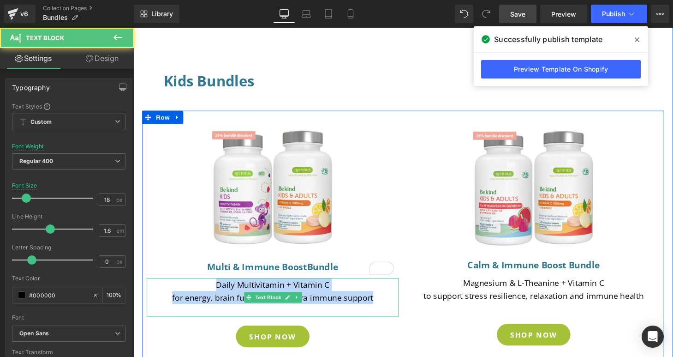
drag, startPoint x: 379, startPoint y: 307, endPoint x: 212, endPoint y: 291, distance: 168.2
click at [212, 291] on div "Daily Multivitamin + Vitamin C for energy, brain function, and extra immune sup…" at bounding box center [277, 306] width 261 height 40
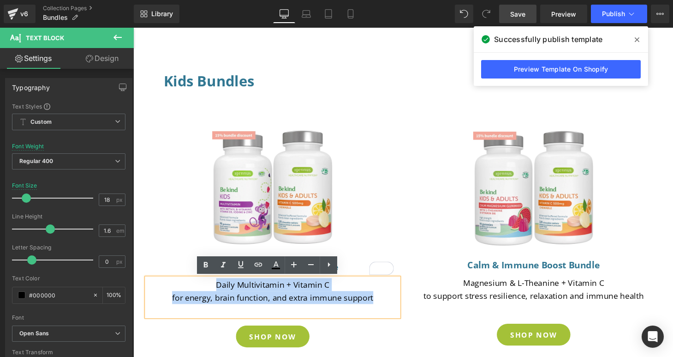
copy div "Daily Multivitamin + Vitamin C for energy, brain function, and extra immune sup…"
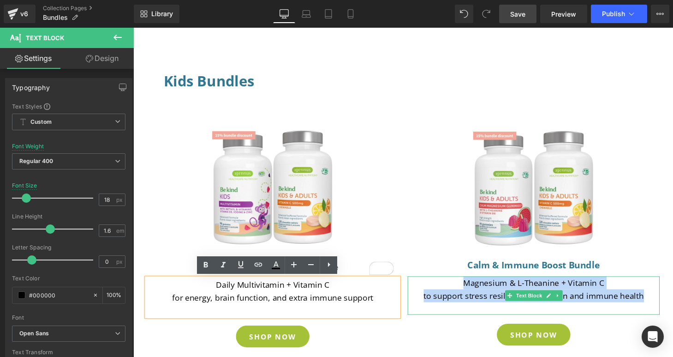
drag, startPoint x: 660, startPoint y: 304, endPoint x: 474, endPoint y: 294, distance: 185.7
click at [474, 294] on p "Magnesium & L-Theanine + Vitamin C to support stress resilience, relaxation and…" at bounding box center [547, 298] width 261 height 27
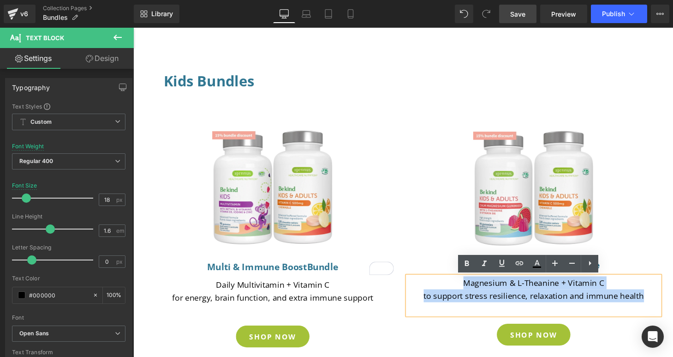
copy p "Magnesium & L-Theanine + Vitamin C to support stress resilience, relaxation and…"
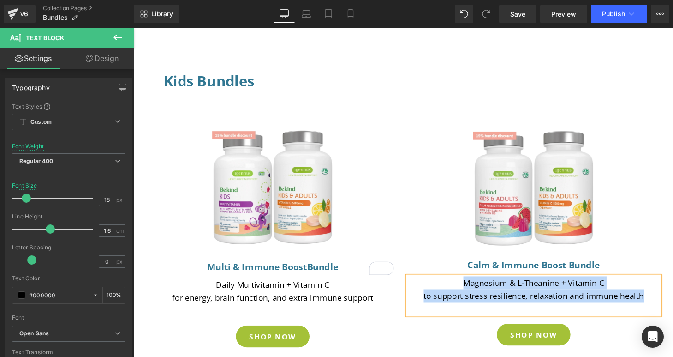
scroll to position [337, 0]
click at [263, 86] on h3 "Kids Bundles" at bounding box center [418, 83] width 507 height 22
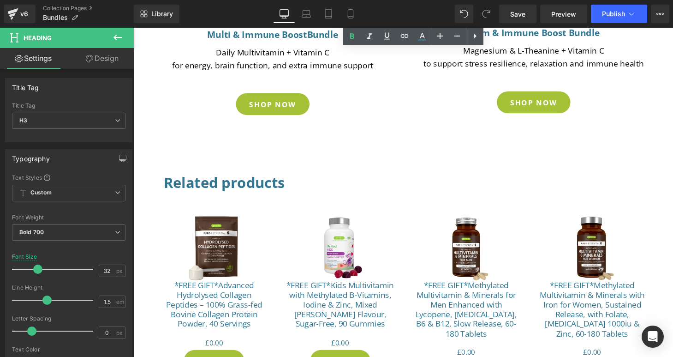
scroll to position [578, 0]
